Goal: Task Accomplishment & Management: Manage account settings

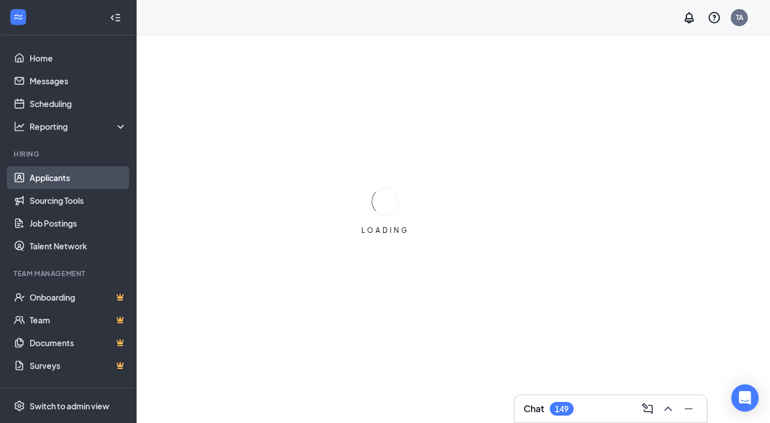
click at [60, 181] on link "Applicants" at bounding box center [78, 177] width 97 height 23
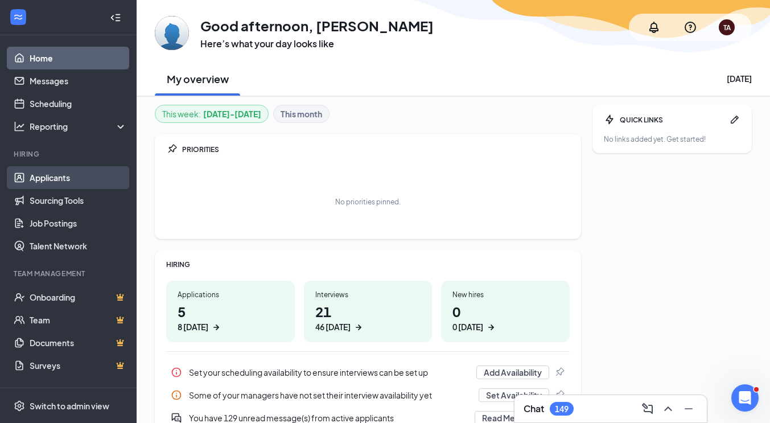
click at [65, 173] on link "Applicants" at bounding box center [78, 177] width 97 height 23
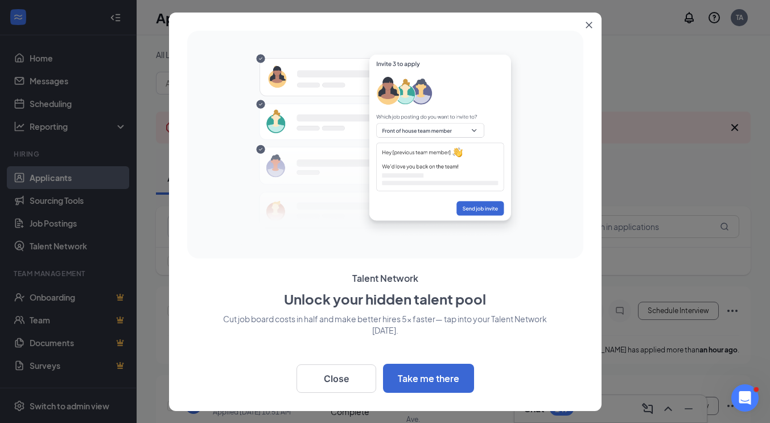
click at [587, 25] on icon "Close" at bounding box center [588, 25] width 6 height 6
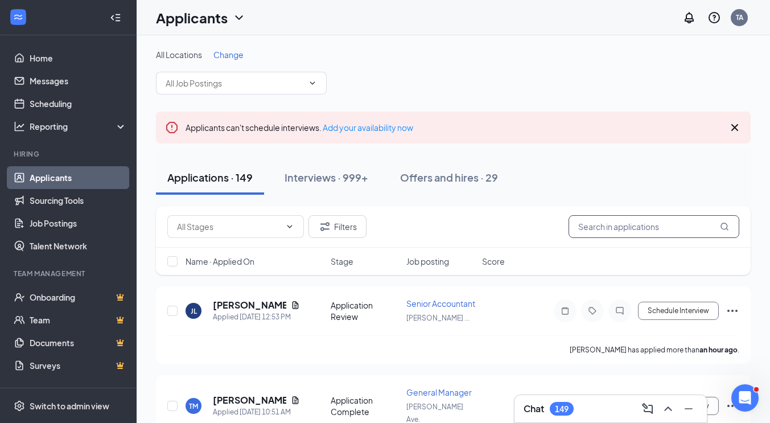
click at [637, 220] on input "text" at bounding box center [653, 226] width 171 height 23
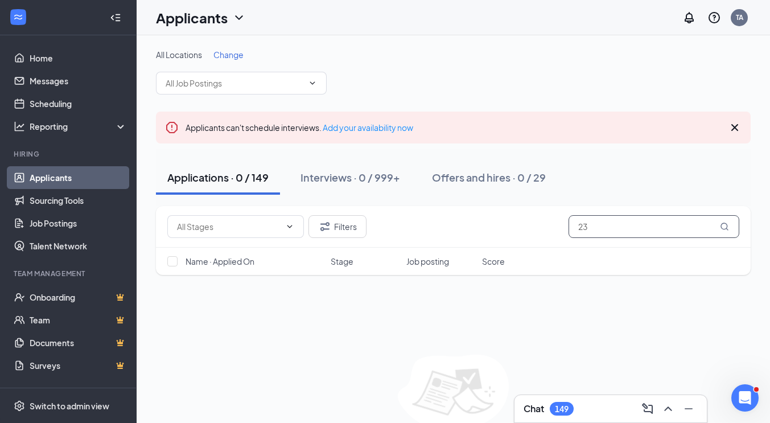
type input "2"
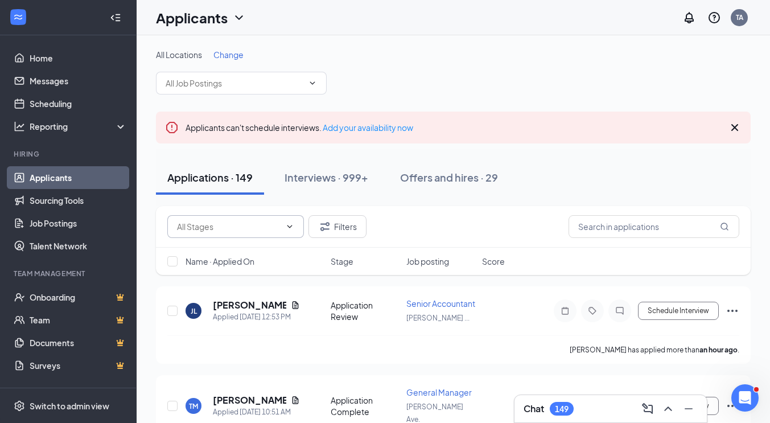
click at [292, 226] on icon "ChevronDown" at bounding box center [289, 226] width 9 height 9
click at [286, 220] on span at bounding box center [235, 226] width 137 height 23
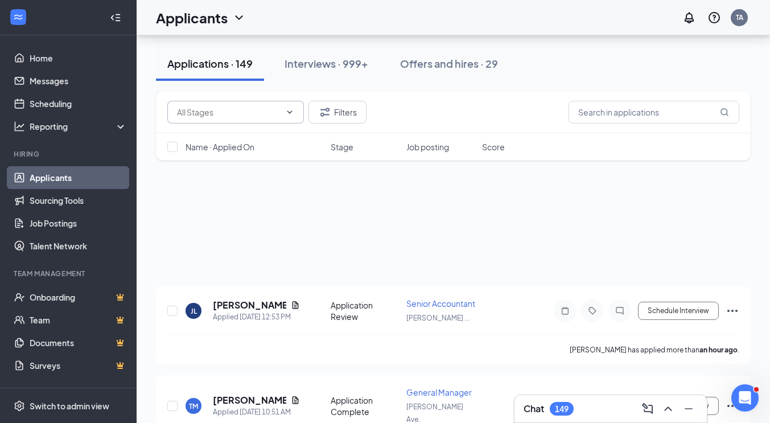
scroll to position [853, 0]
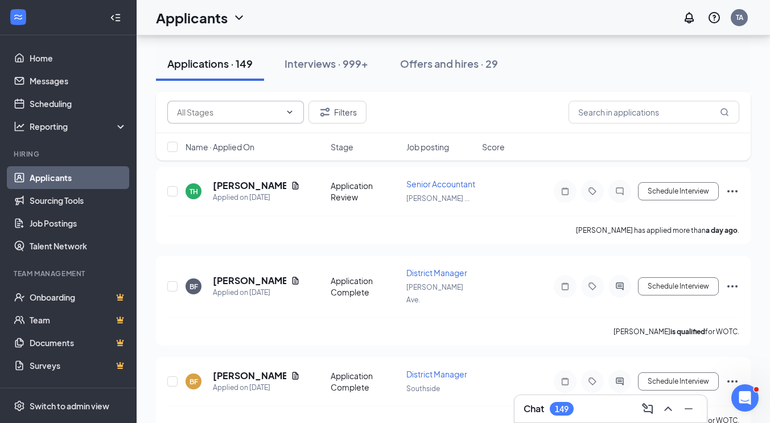
click at [292, 110] on icon "ChevronDown" at bounding box center [289, 112] width 9 height 9
click at [606, 114] on input "text" at bounding box center [653, 112] width 171 height 23
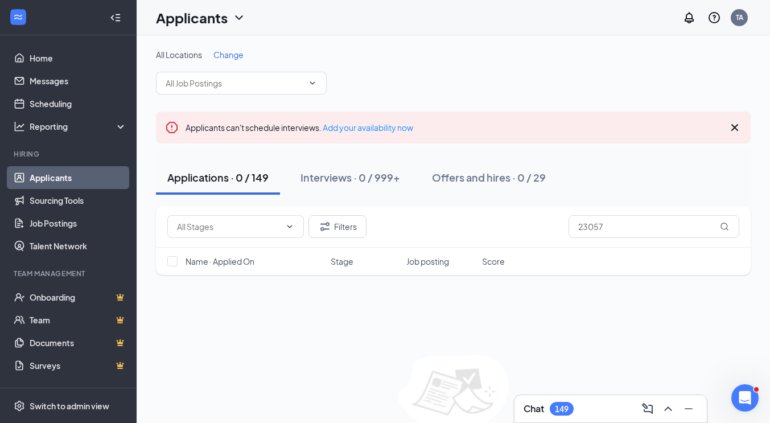
click at [226, 181] on div "Applications · 0 / 149" at bounding box center [217, 177] width 101 height 14
click at [242, 231] on input "text" at bounding box center [229, 226] width 104 height 13
click at [627, 227] on input "23057" at bounding box center [653, 226] width 171 height 23
type input "2"
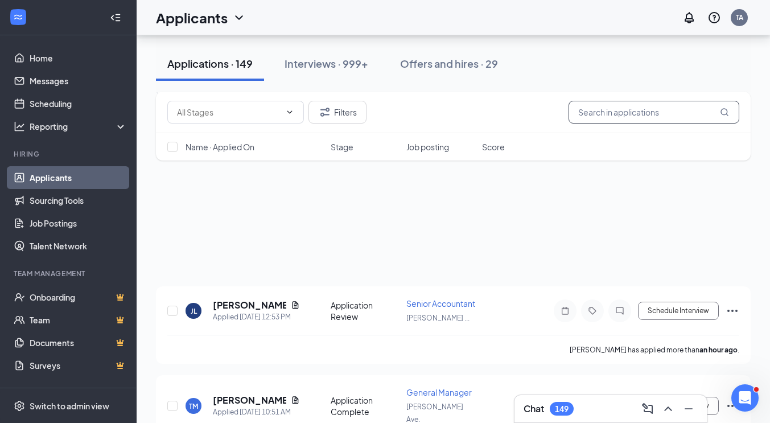
scroll to position [853, 0]
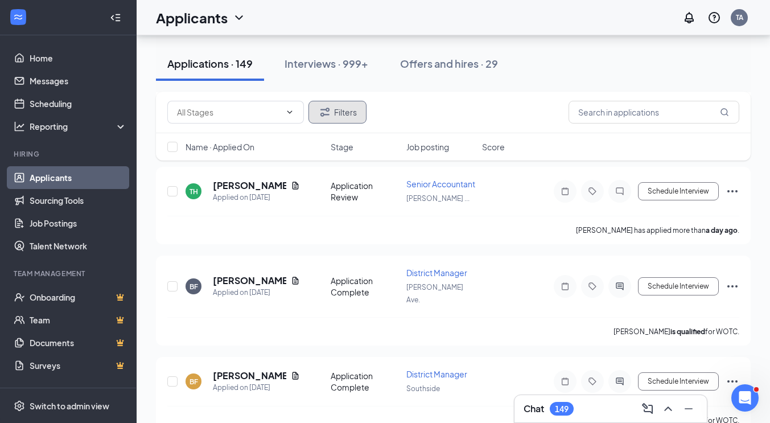
click at [341, 118] on button "Filters" at bounding box center [337, 112] width 58 height 23
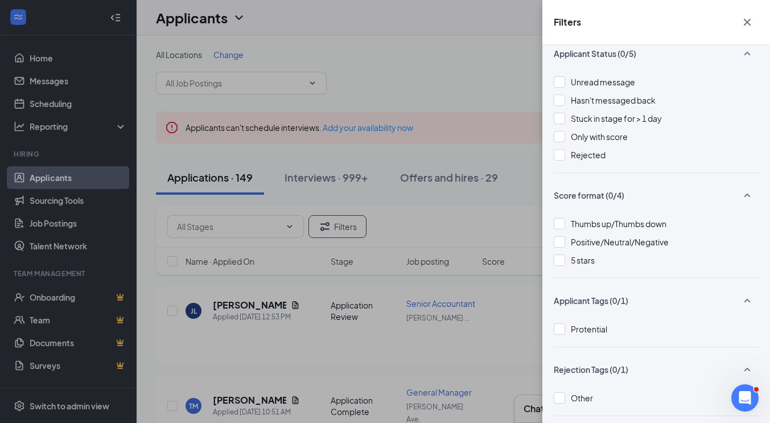
scroll to position [0, 0]
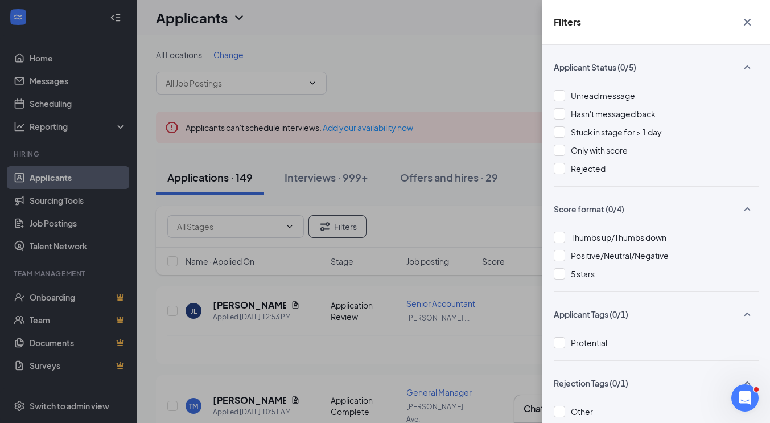
click at [477, 214] on div "Filters Applicant Status (0/5) Unread message Hasn't messaged back Stuck in sta…" at bounding box center [385, 211] width 770 height 423
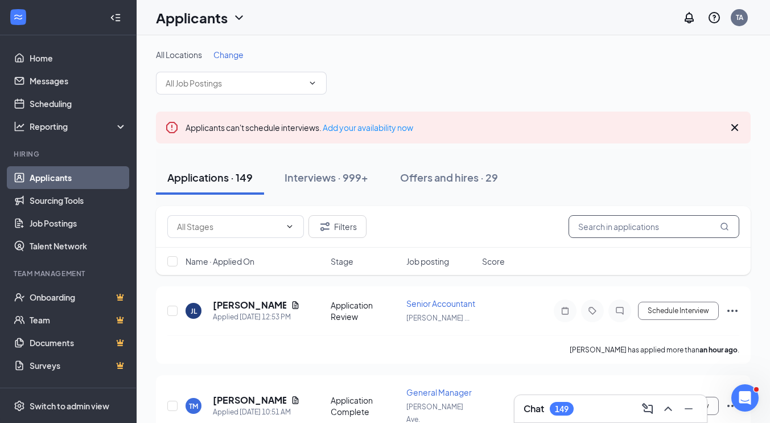
click at [618, 232] on input "text" at bounding box center [653, 226] width 171 height 23
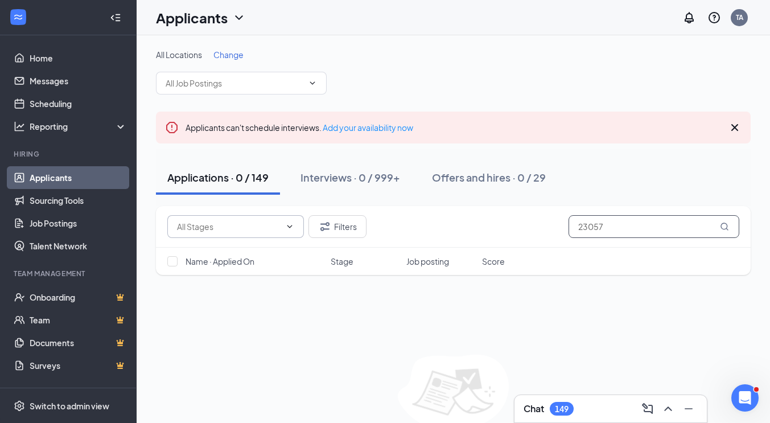
type input "23057"
click at [190, 233] on span "Additional Information (14) Application (31) Application Complete (81) Applicat…" at bounding box center [235, 226] width 137 height 23
click at [304, 80] on span at bounding box center [241, 83] width 171 height 23
click at [237, 56] on span "Change" at bounding box center [228, 55] width 30 height 10
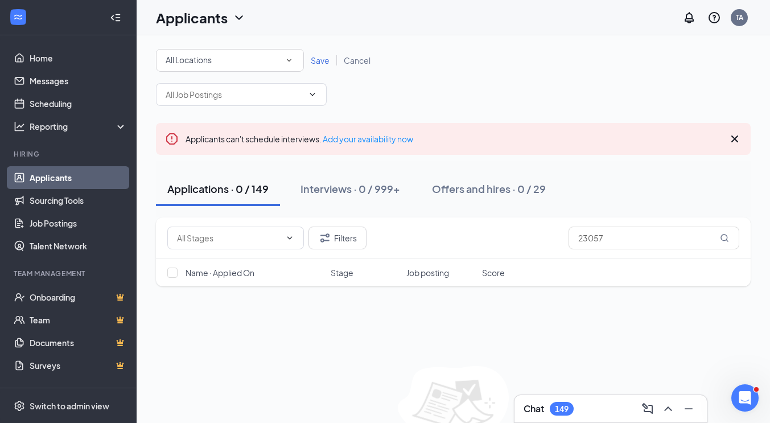
click at [288, 56] on icon "SmallChevronDown" at bounding box center [289, 60] width 10 height 10
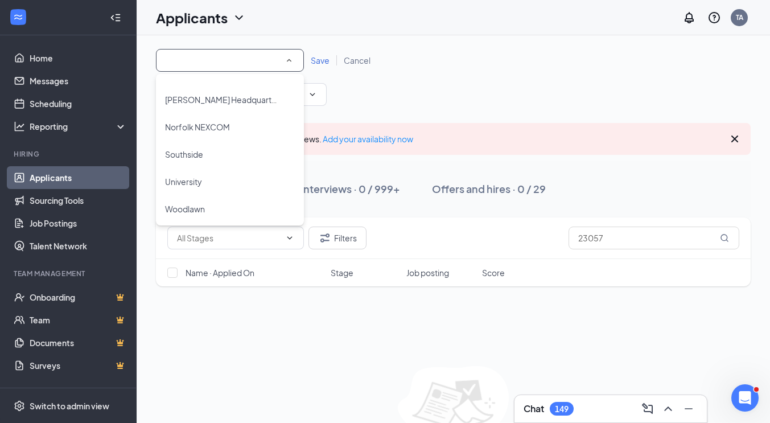
scroll to position [104, 0]
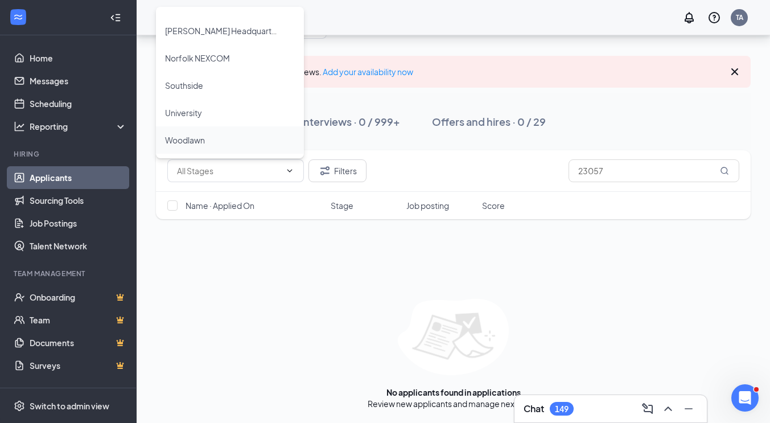
click at [212, 140] on div "Woodlawn" at bounding box center [230, 140] width 130 height 14
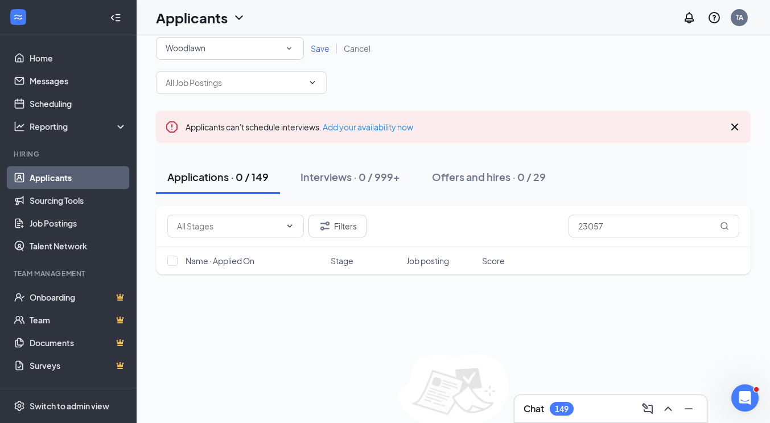
scroll to position [0, 0]
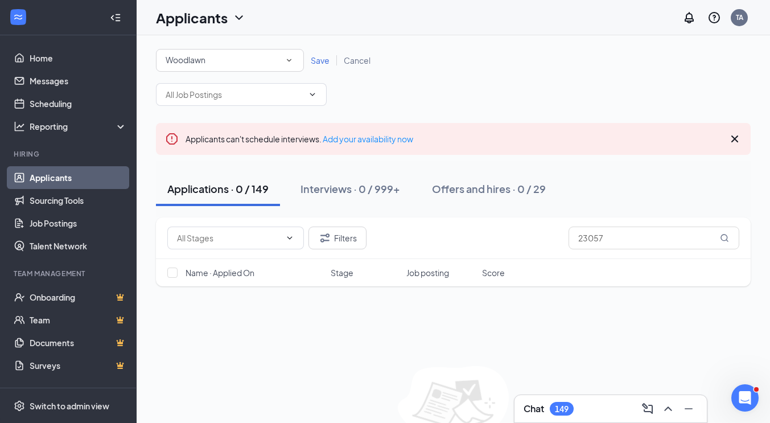
click at [319, 57] on span "Save" at bounding box center [320, 60] width 19 height 10
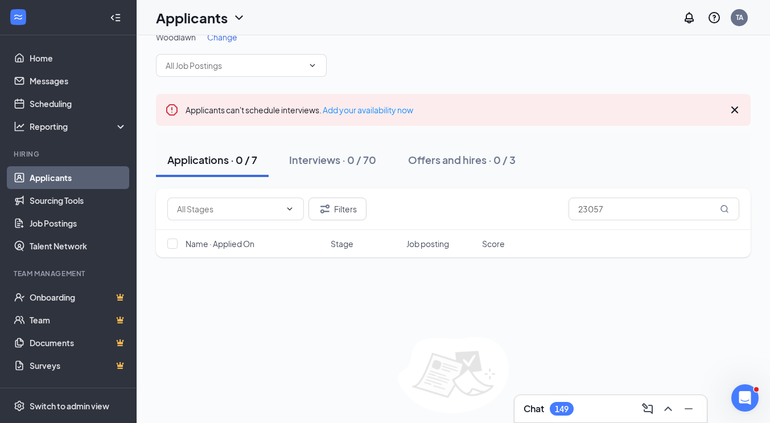
scroll to position [56, 0]
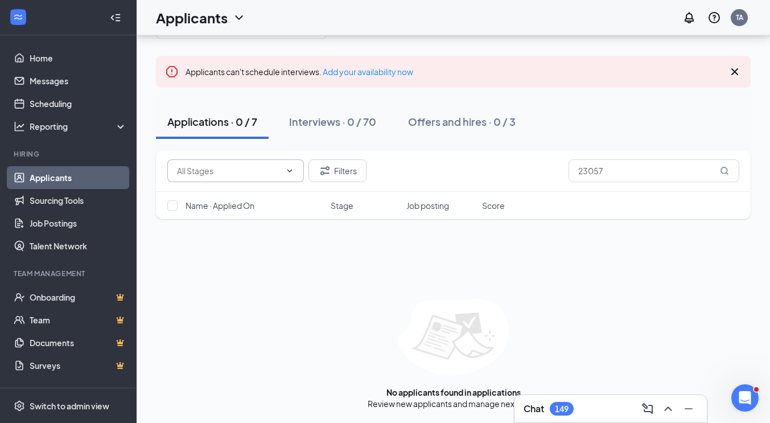
click at [290, 167] on icon "ChevronDown" at bounding box center [289, 170] width 9 height 9
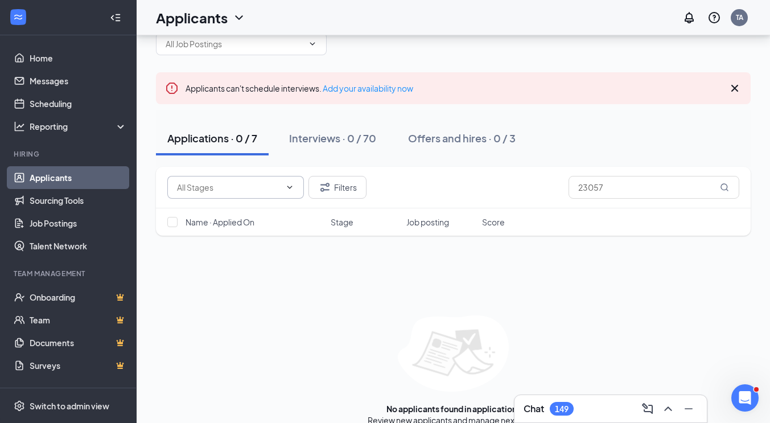
scroll to position [0, 0]
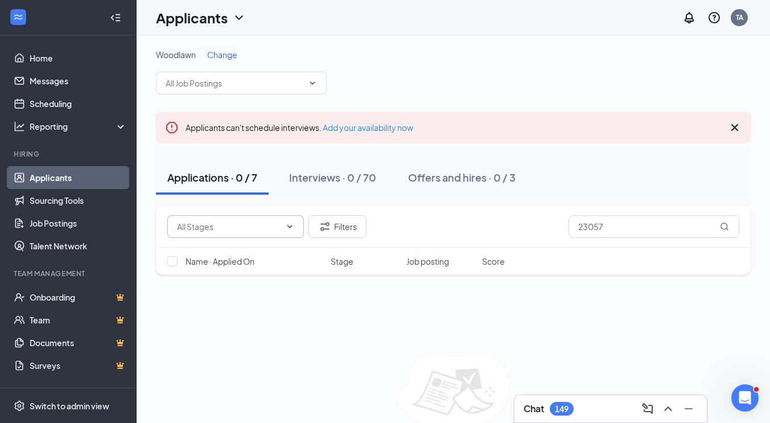
click at [68, 185] on link "Applicants" at bounding box center [78, 177] width 97 height 23
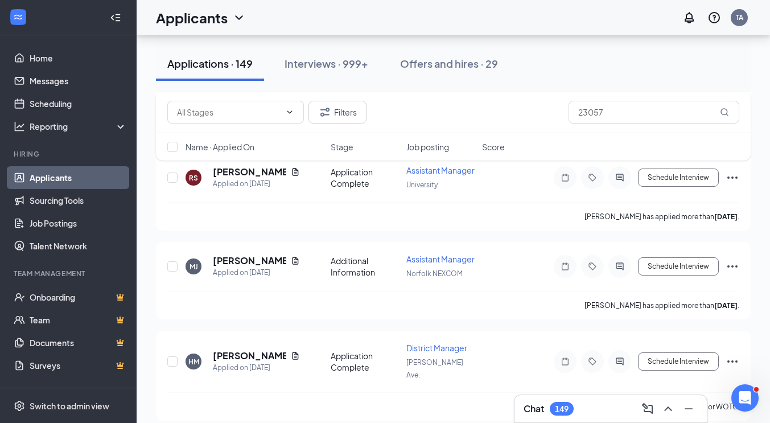
scroll to position [6551, 0]
